Goal: Task Accomplishment & Management: Manage account settings

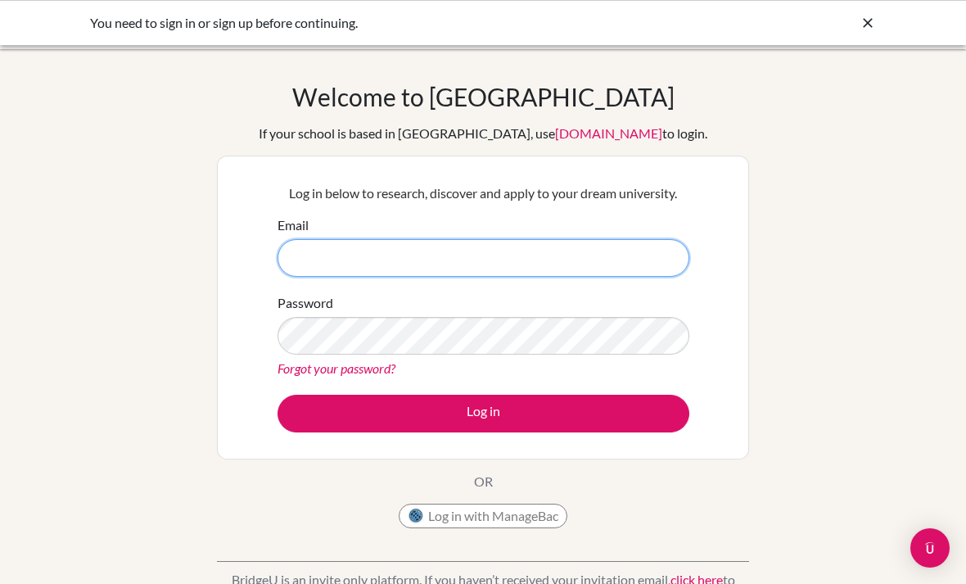
type input "[EMAIL_ADDRESS][DOMAIN_NAME]"
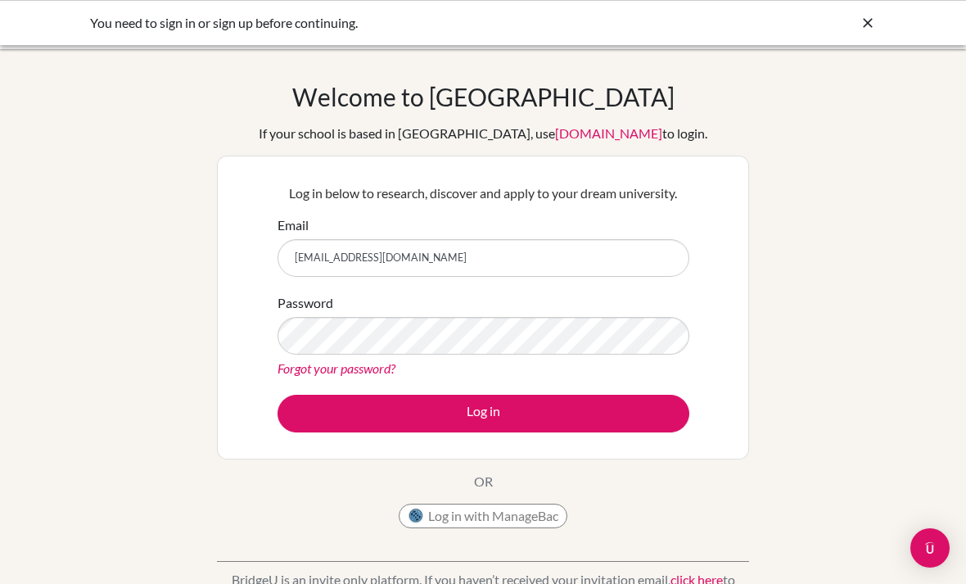
click at [483, 413] on button "Log in" at bounding box center [484, 414] width 412 height 38
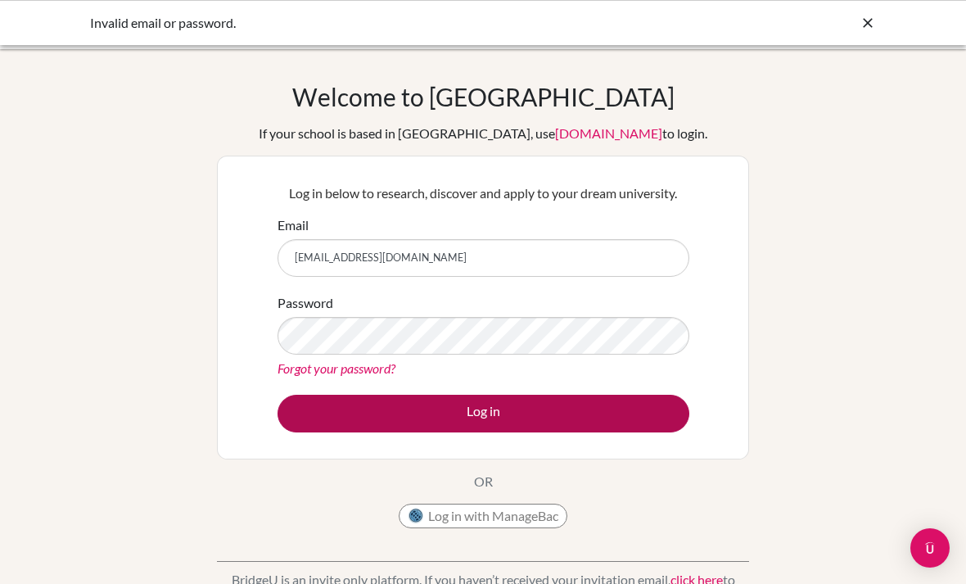
click at [292, 428] on button "Log in" at bounding box center [484, 414] width 412 height 38
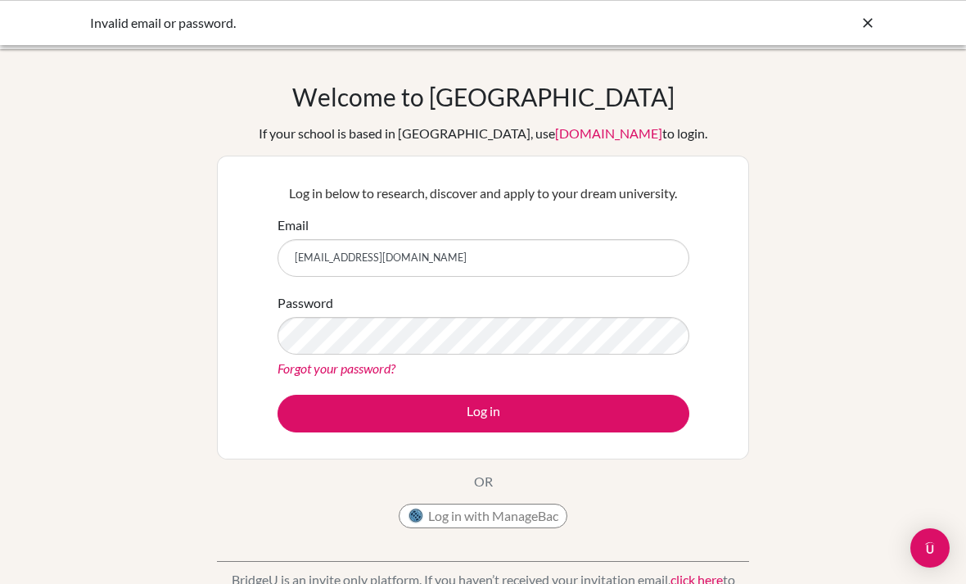
click at [67, 260] on div "Welcome to [GEOGRAPHIC_DATA] If your school is based in [GEOGRAPHIC_DATA], use …" at bounding box center [483, 350] width 966 height 536
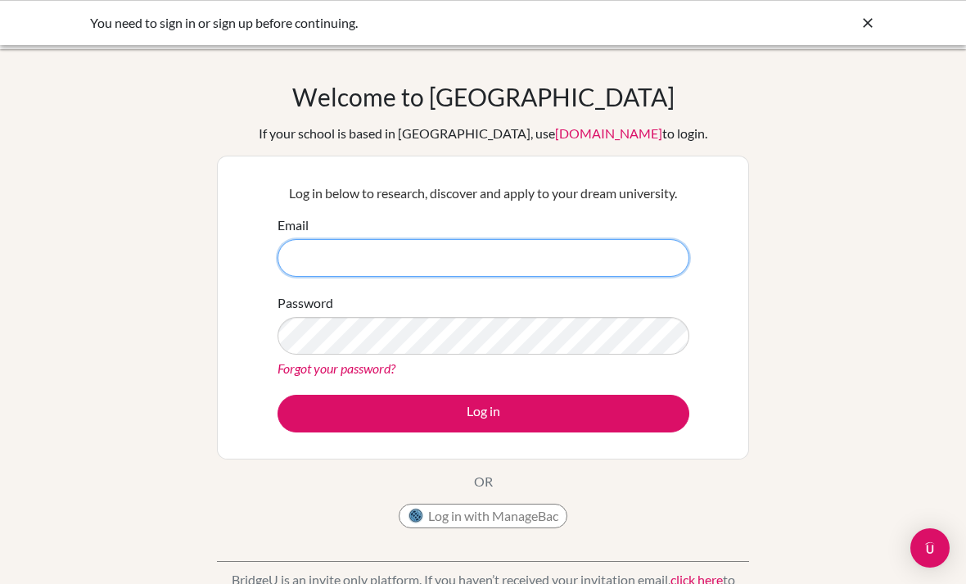
type input "[EMAIL_ADDRESS][DOMAIN_NAME]"
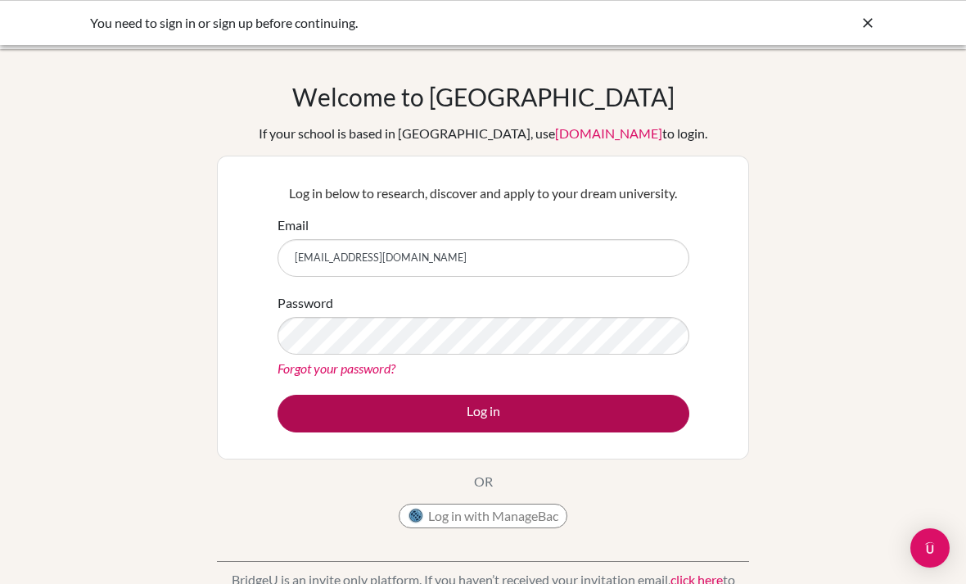
click at [615, 425] on button "Log in" at bounding box center [484, 414] width 412 height 38
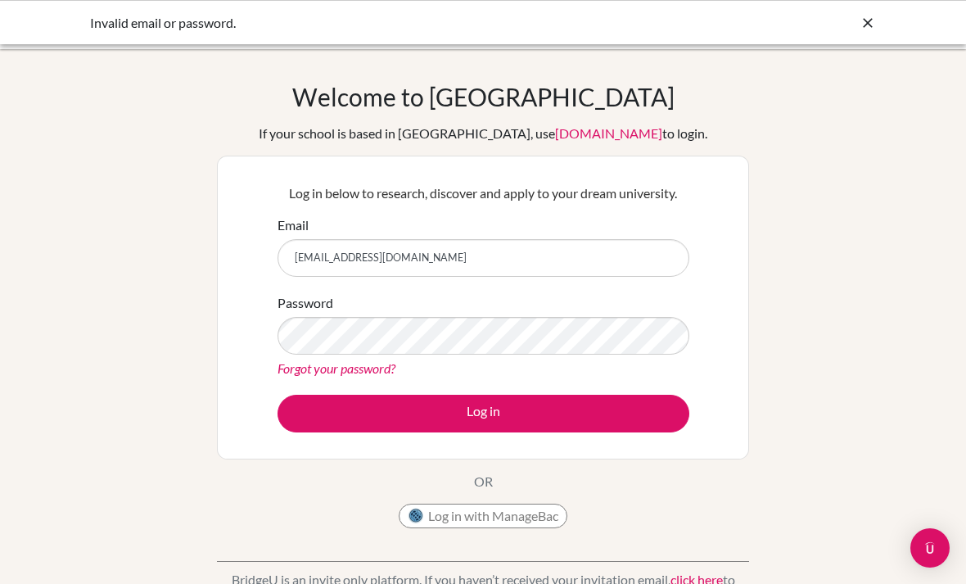
click at [804, 314] on div "Welcome to [GEOGRAPHIC_DATA] If your school is based in [GEOGRAPHIC_DATA], use …" at bounding box center [483, 350] width 966 height 536
click at [830, 292] on div "Welcome to [GEOGRAPHIC_DATA] If your school is based in [GEOGRAPHIC_DATA], use …" at bounding box center [483, 350] width 966 height 536
